Goal: Transaction & Acquisition: Purchase product/service

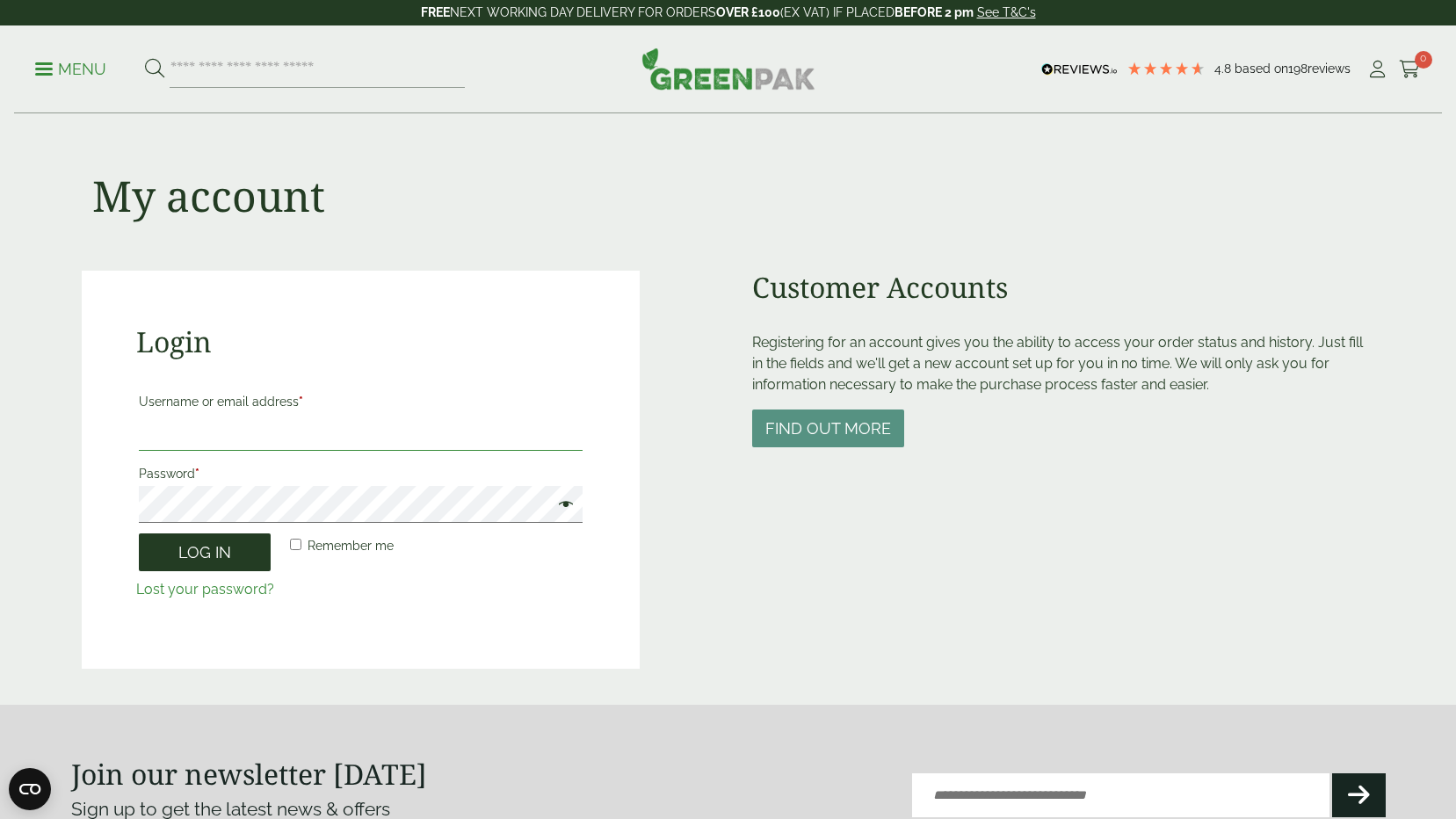
type input "**********"
click at [213, 543] on button "Log in" at bounding box center [204, 552] width 132 height 38
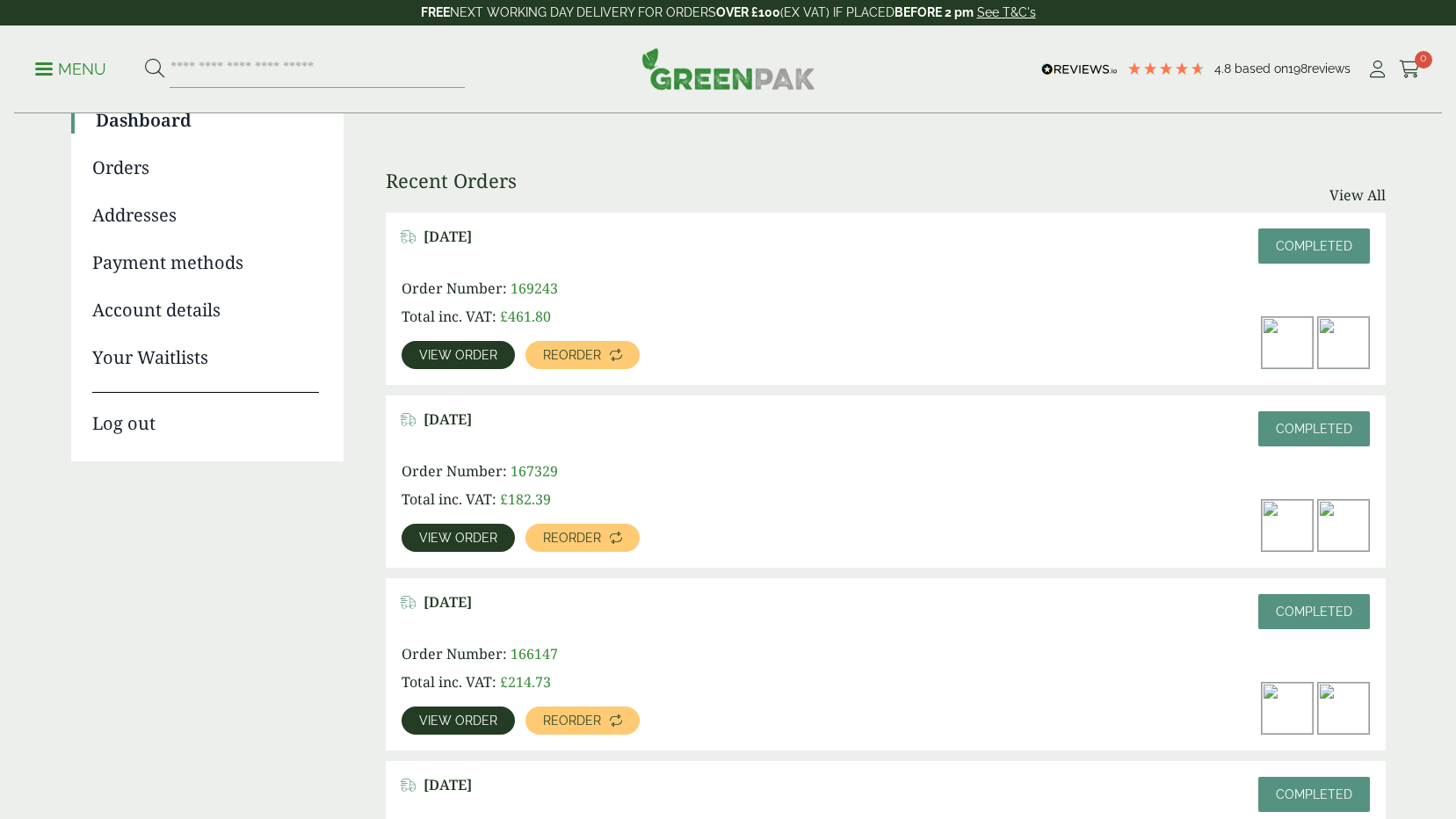
scroll to position [175, 0]
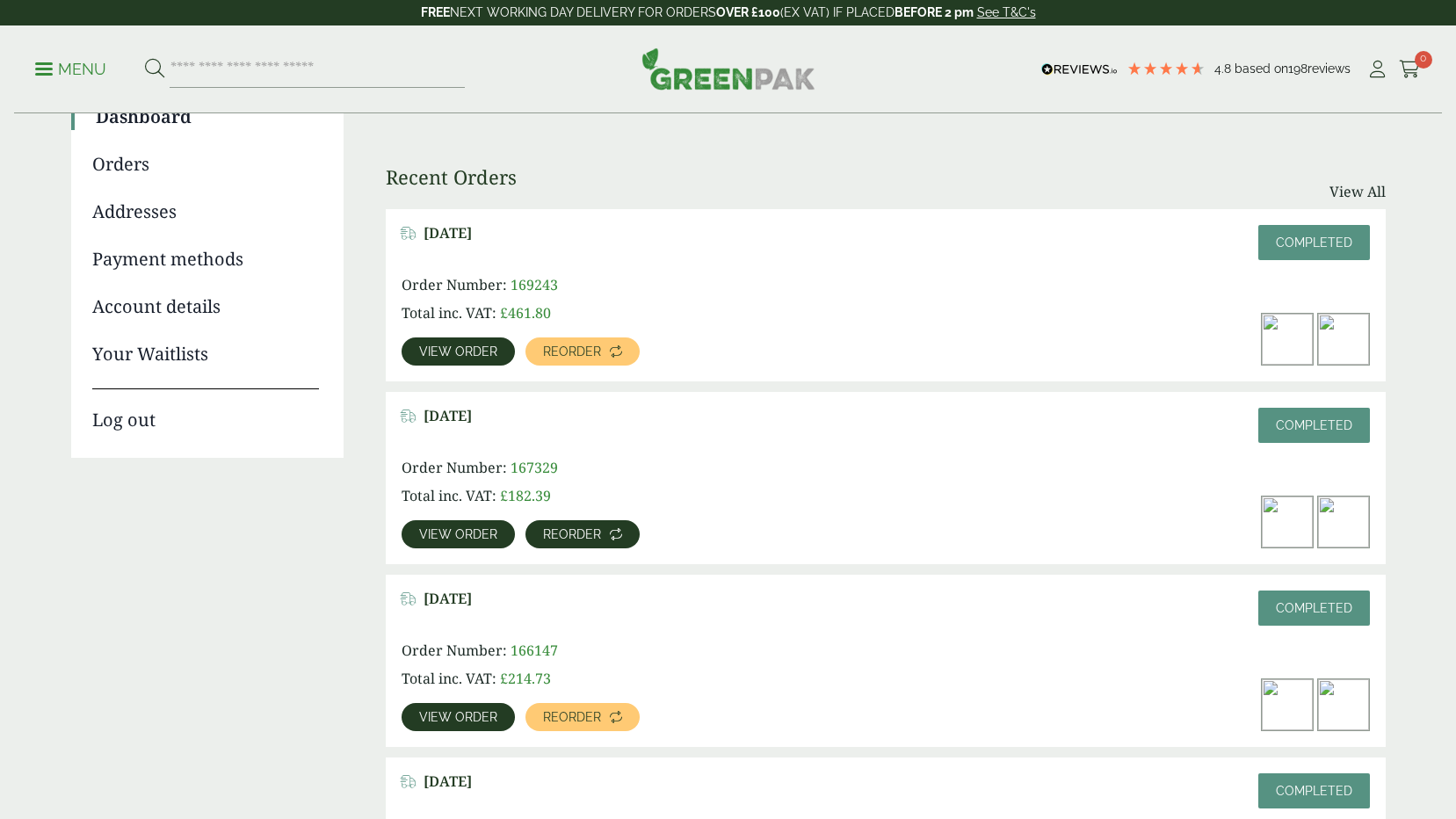
click at [582, 533] on span "Reorder" at bounding box center [572, 534] width 58 height 13
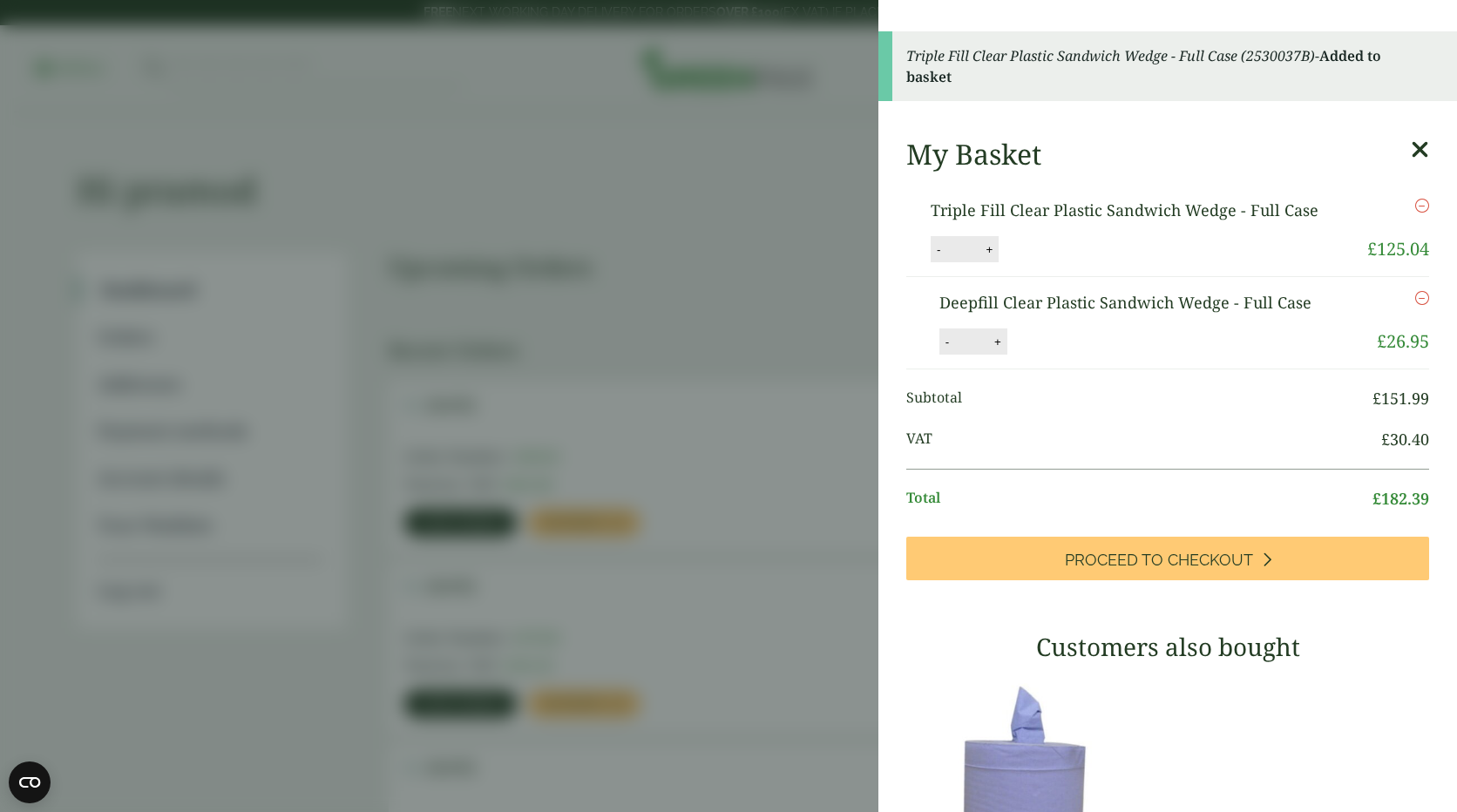
scroll to position [87, 0]
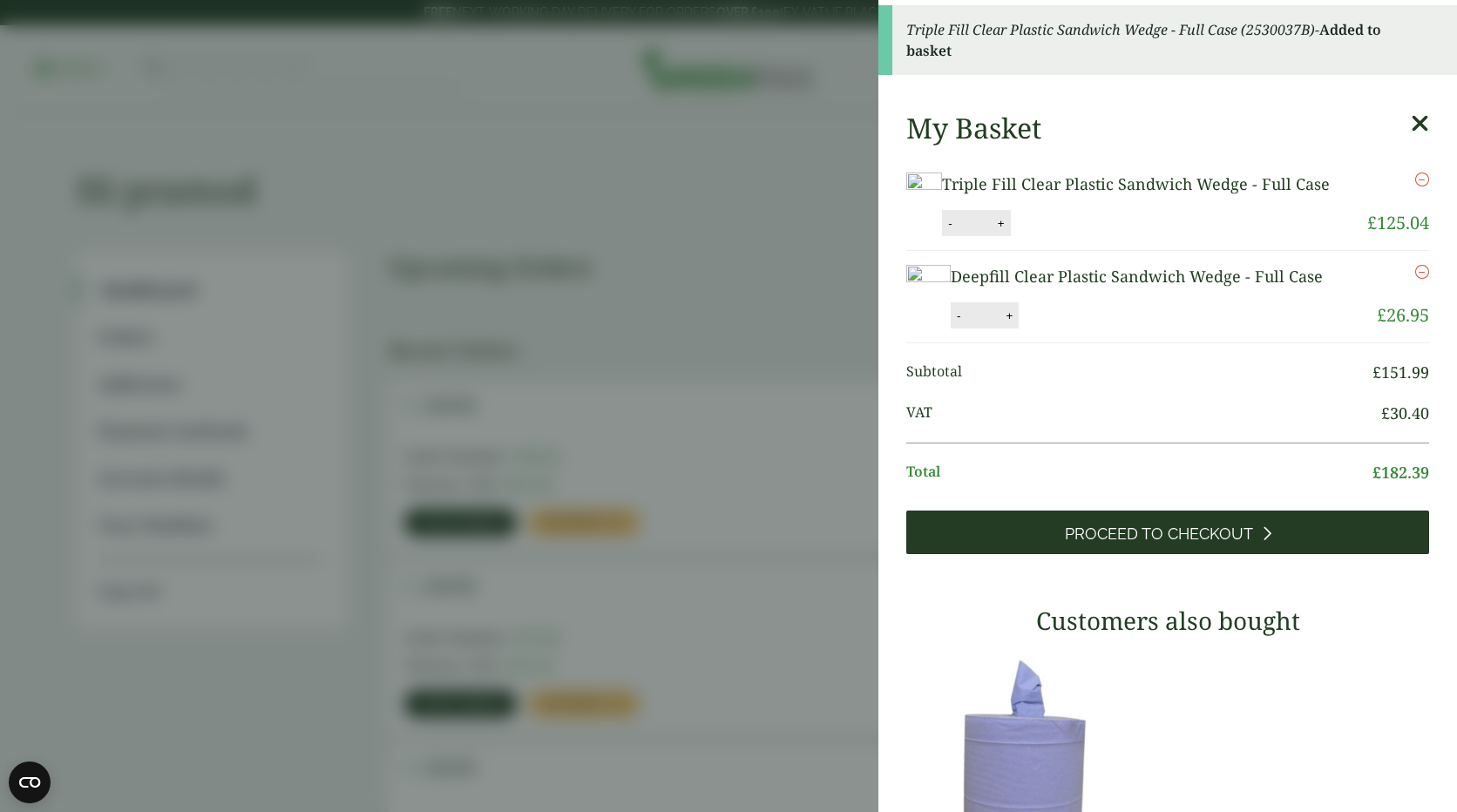
click at [1173, 543] on span "Proceed to Checkout" at bounding box center [1159, 534] width 188 height 20
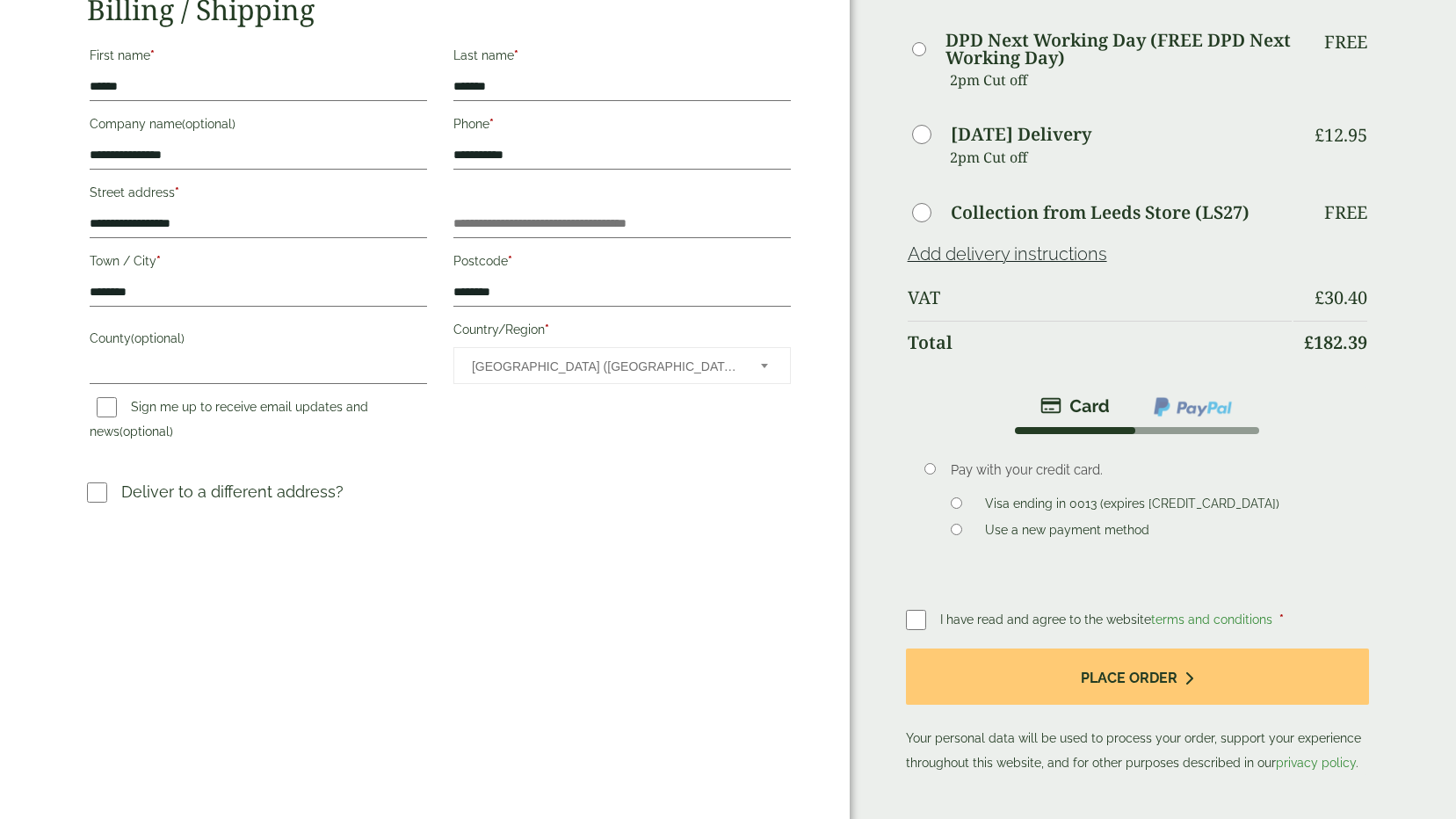
scroll to position [352, 0]
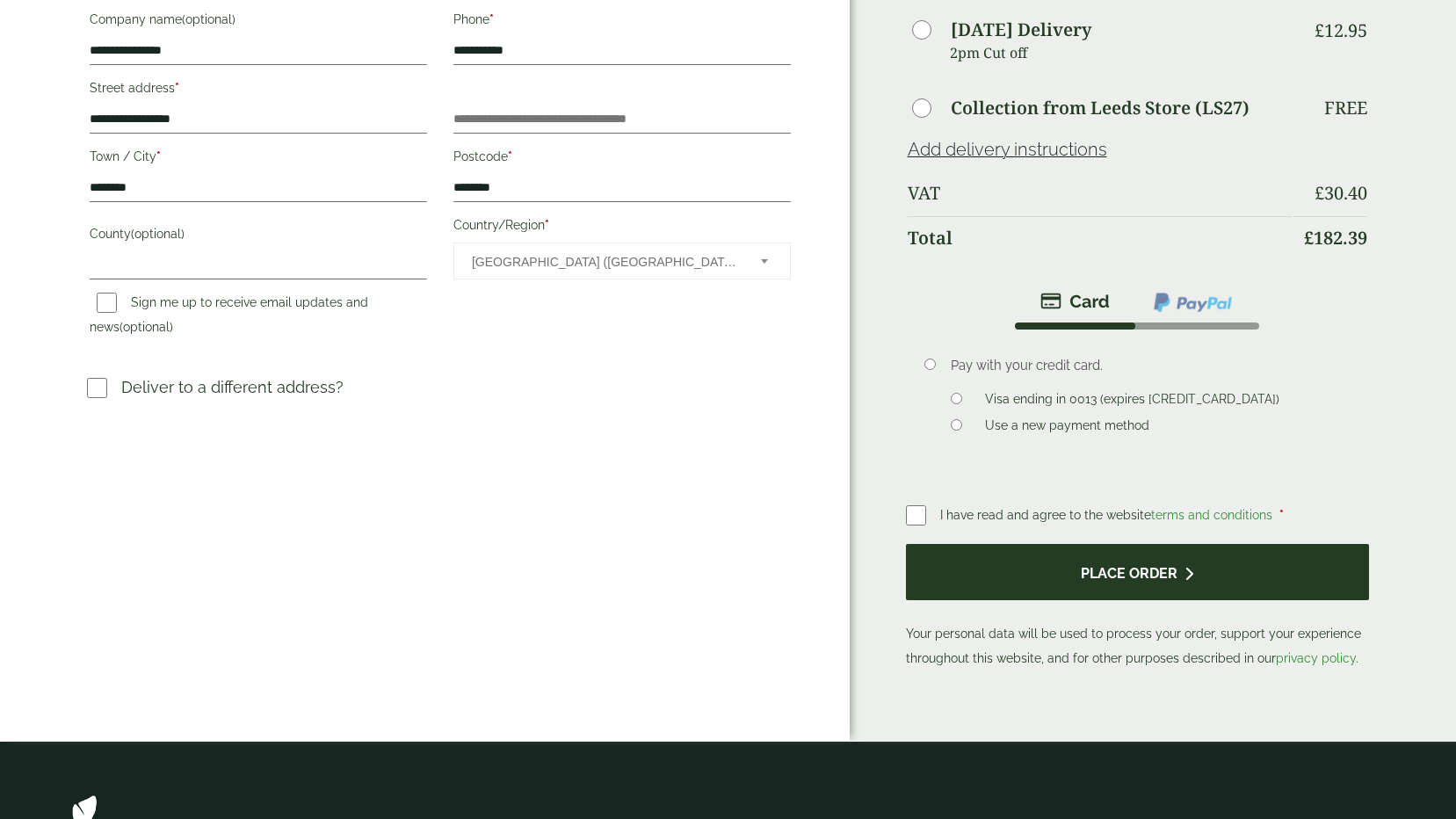
click at [1136, 578] on button "Place order" at bounding box center [1137, 573] width 463 height 57
